Goal: Navigation & Orientation: Find specific page/section

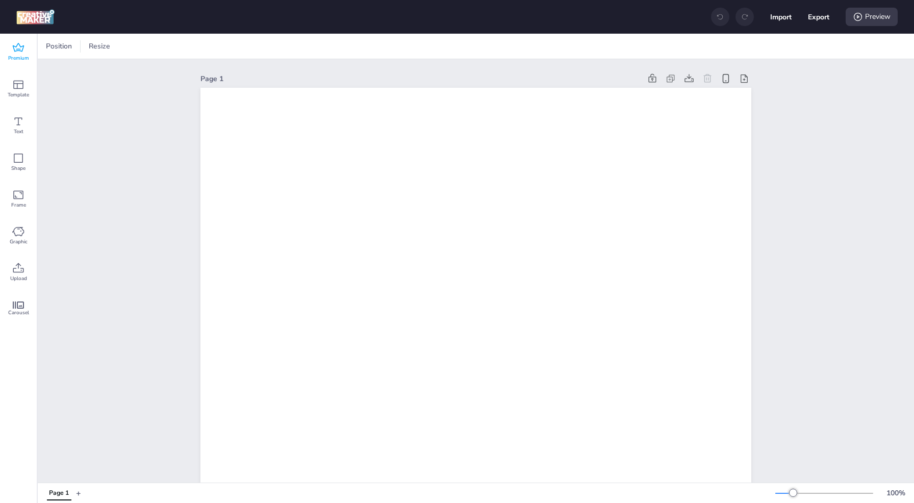
click at [18, 54] on span "Premium" at bounding box center [18, 58] width 21 height 8
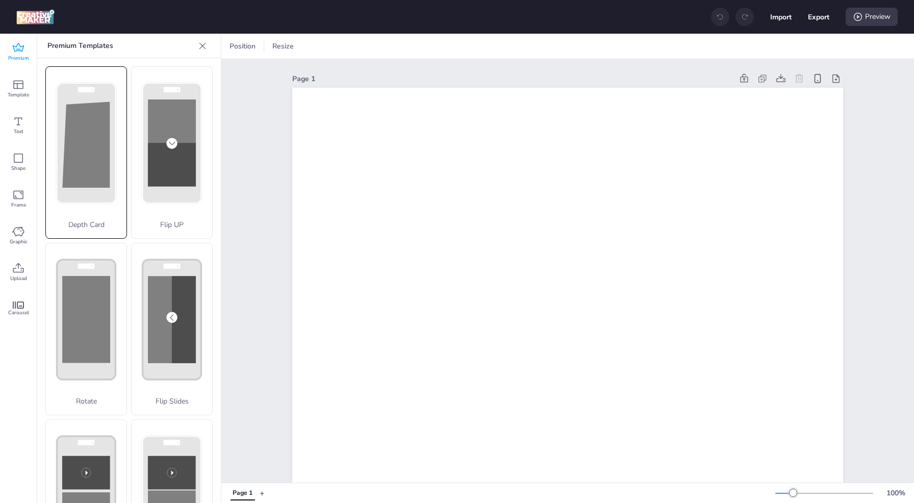
click at [58, 182] on rect at bounding box center [86, 143] width 59 height 120
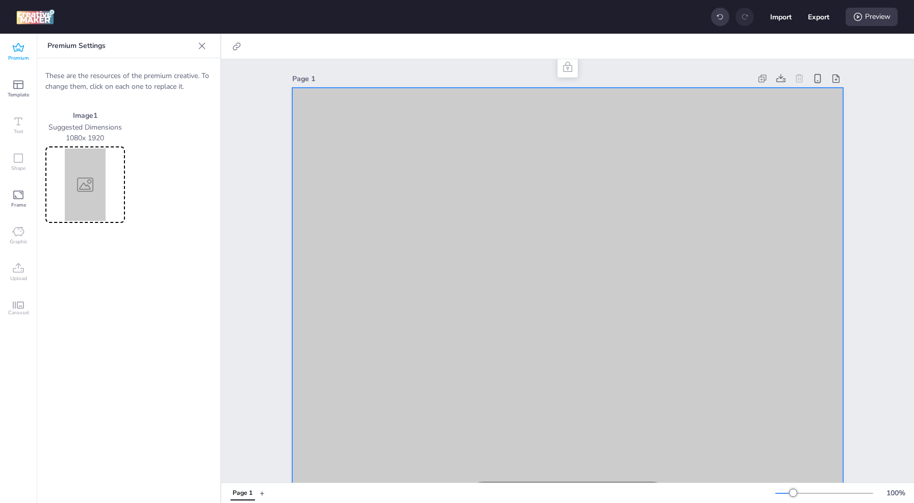
click at [206, 53] on div at bounding box center [202, 46] width 16 height 16
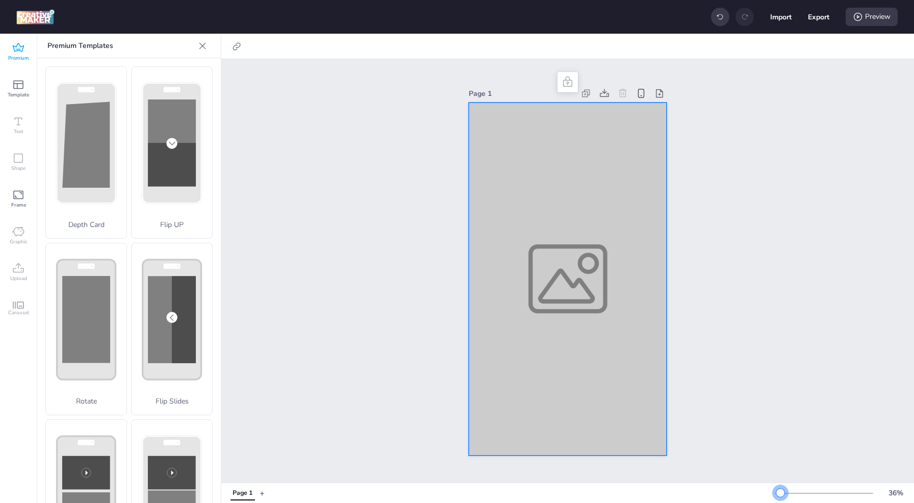
drag, startPoint x: 795, startPoint y: 494, endPoint x: 780, endPoint y: 493, distance: 14.8
click at [780, 493] on div at bounding box center [780, 493] width 8 height 8
click at [18, 312] on span "Carousel" at bounding box center [18, 313] width 21 height 8
click at [16, 54] on span "Premium" at bounding box center [18, 58] width 21 height 8
click at [22, 96] on span "Template" at bounding box center [18, 95] width 21 height 8
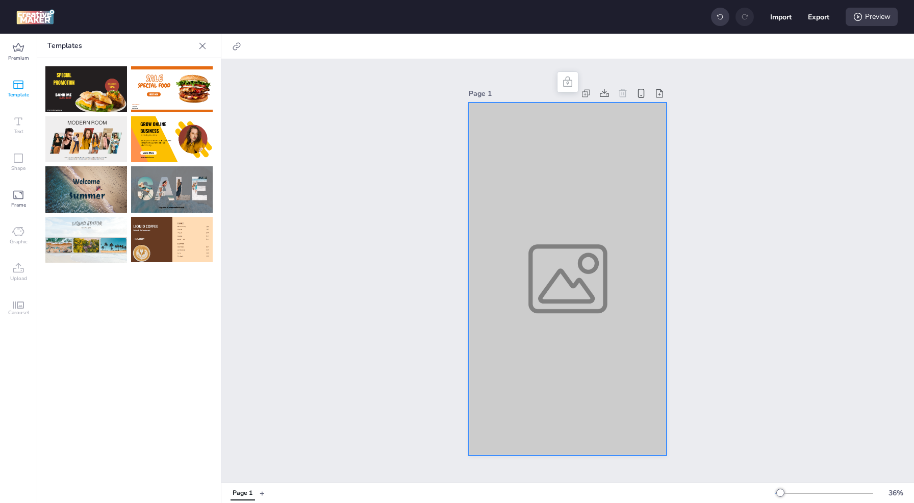
click at [205, 46] on icon at bounding box center [202, 46] width 10 height 10
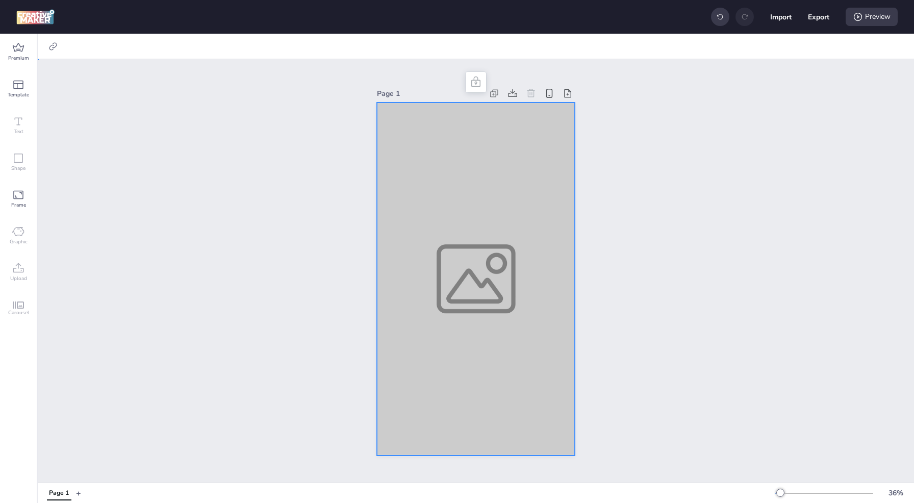
click at [183, 305] on div "Page 1" at bounding box center [476, 270] width 876 height 423
